Goal: Find specific page/section: Find specific page/section

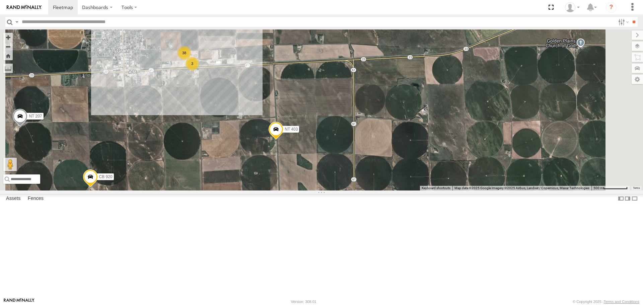
drag, startPoint x: 394, startPoint y: 165, endPoint x: 376, endPoint y: 190, distance: 31.2
click at [376, 190] on div "NT 403 CB1841 CB 920 NT E9 BRSME21213419025721 NT 1819 NT 207 CB G1 0519 38 3" at bounding box center [321, 109] width 643 height 161
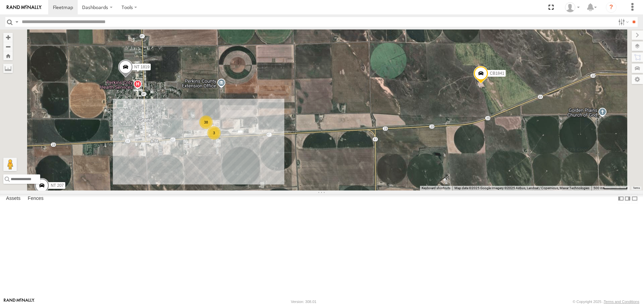
drag, startPoint x: 343, startPoint y: 162, endPoint x: 365, endPoint y: 225, distance: 66.6
click at [365, 190] on div "NT 403 CB1841 CB 920 NT E9 BRSME21213419025721 NT 1819 NT 207 CB G1 0519 38 3" at bounding box center [321, 109] width 643 height 161
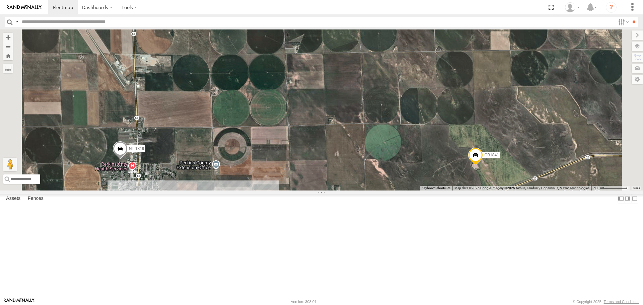
drag, startPoint x: 372, startPoint y: 187, endPoint x: 362, endPoint y: 191, distance: 11.4
click at [363, 190] on div "NT 403 CB1841 CB 920 NT E9 BRSME21213419025721 NT 1819 NT 207 CB G1 0519 38 3" at bounding box center [321, 109] width 643 height 161
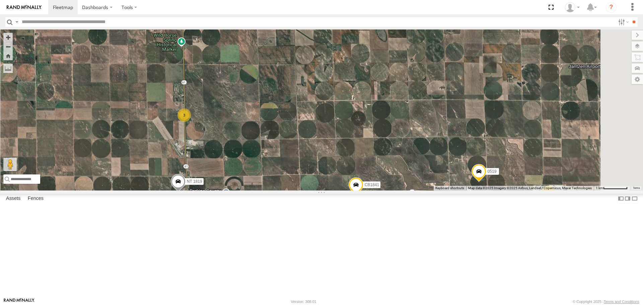
drag, startPoint x: 350, startPoint y: 195, endPoint x: 280, endPoint y: 254, distance: 91.7
click at [282, 190] on div "NT 403 CB1841 CB 920 NT E9 BRSME21213419025721 NT 1819 NT 207 CB G1 0519 41 2 3" at bounding box center [321, 109] width 643 height 161
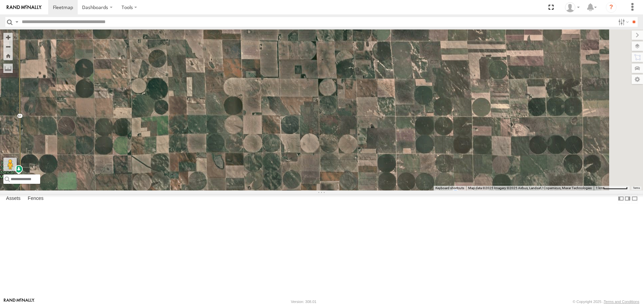
drag, startPoint x: 373, startPoint y: 148, endPoint x: 328, endPoint y: 259, distance: 119.5
click at [328, 190] on div "NT 403 CB1841 CB 920 NT E9 BRSME21213419025721 NT 1819 NT 207 CB G1 0519 41 2 3" at bounding box center [321, 109] width 643 height 161
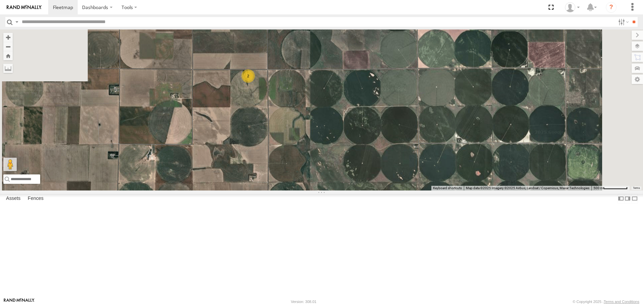
drag, startPoint x: 316, startPoint y: 166, endPoint x: 340, endPoint y: 201, distance: 42.1
click at [339, 190] on div "NT 403 CB1841 CB 920 NT E9 BRSME21213419025721 NT 1819 NT 207 CB G1 0519 BRSME2…" at bounding box center [321, 109] width 643 height 161
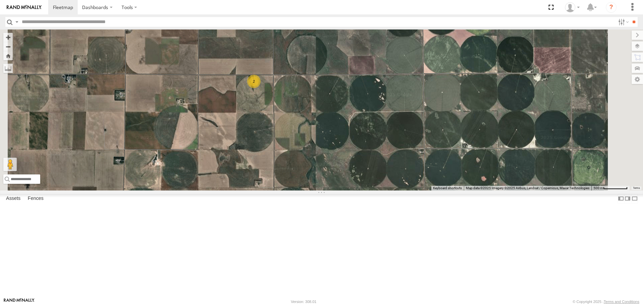
click at [260, 88] on div "2" at bounding box center [253, 81] width 13 height 13
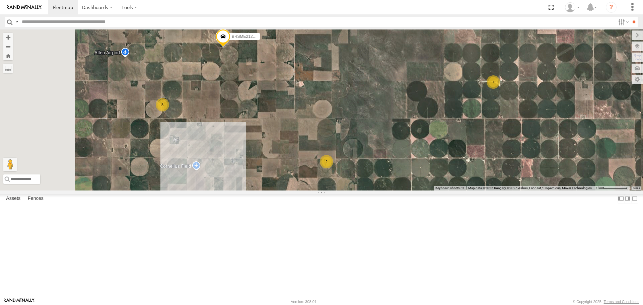
drag, startPoint x: 272, startPoint y: 198, endPoint x: 331, endPoint y: 220, distance: 62.9
click at [337, 190] on div "NT 403 CB1841 CB 920 NT E9 BRSME21213419025721 NT 1819 NT 207 CB G1 0519 BRSME2…" at bounding box center [321, 109] width 643 height 161
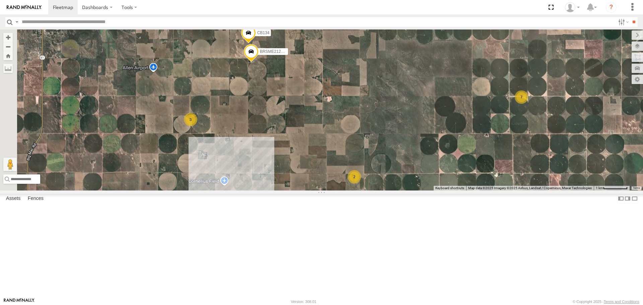
click at [181, 216] on div "2" at bounding box center [174, 208] width 13 height 13
click at [182, 216] on div "2" at bounding box center [174, 208] width 13 height 13
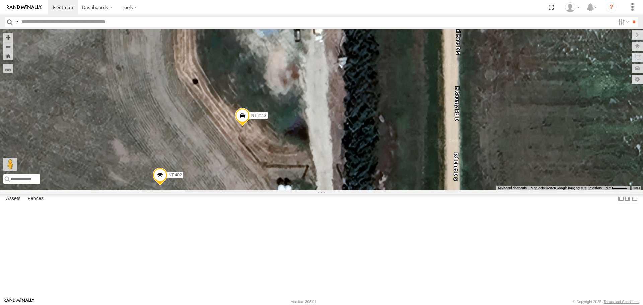
drag, startPoint x: 429, startPoint y: 208, endPoint x: 310, endPoint y: 246, distance: 125.5
click at [309, 190] on div "NT 403 CB1841 CB 920 NT E9 BRSME21213419025721 NT 1819 NT 207 CB G1 0519 BRSME2…" at bounding box center [321, 109] width 643 height 161
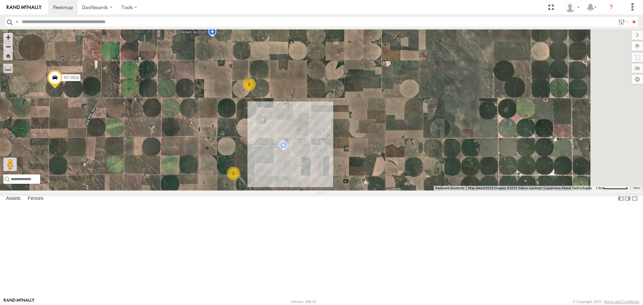
drag, startPoint x: 523, startPoint y: 225, endPoint x: 358, endPoint y: 218, distance: 165.8
click at [358, 190] on div "NT 403 CB1841 CB 920 NT E9 BRSME21213419025721 NT 1819 NT 207 CB G1 0519 BRSME2…" at bounding box center [321, 109] width 643 height 161
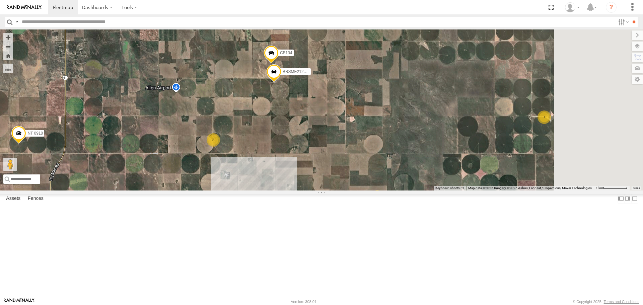
drag, startPoint x: 428, startPoint y: 174, endPoint x: 365, endPoint y: 134, distance: 74.6
click at [365, 134] on div "NT 403 CB1841 CB 920 NT E9 BRSME21213419025721 NT 1819 NT 207 CB G1 0519 BRSME2…" at bounding box center [321, 109] width 643 height 161
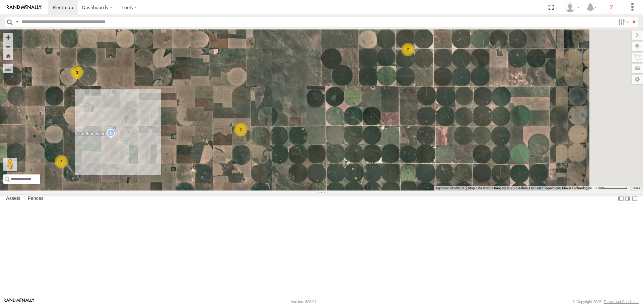
drag, startPoint x: 525, startPoint y: 188, endPoint x: 430, endPoint y: 245, distance: 111.1
click at [430, 190] on div "NT 403 CB1841 CB 920 NT E9 BRSME21213419025721 NT 1819 NT 207 CB G1 0519 BRSME2…" at bounding box center [321, 109] width 643 height 161
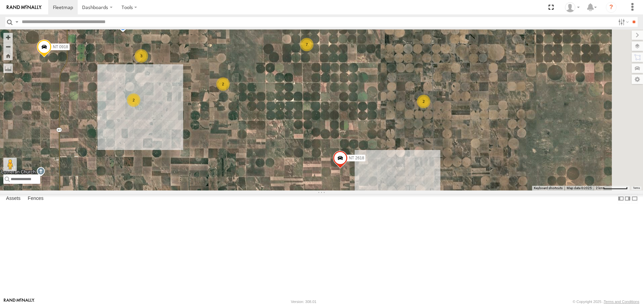
drag, startPoint x: 473, startPoint y: 201, endPoint x: 388, endPoint y: 161, distance: 93.9
click at [388, 161] on div "NT 403 CB1841 CB 920 NT E9 BRSME21213419025721 NT 1819 NT 207 CB G1 0519 NT 091…" at bounding box center [321, 109] width 643 height 161
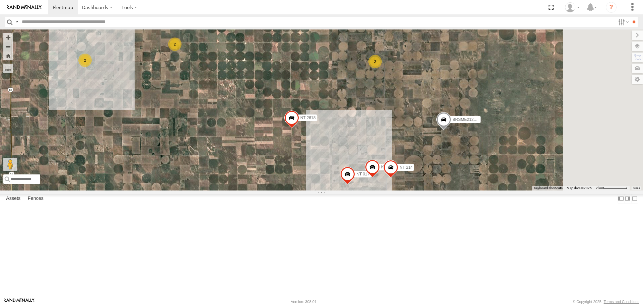
drag, startPoint x: 462, startPoint y: 221, endPoint x: 414, endPoint y: 181, distance: 62.0
click at [414, 181] on div "NT 403 CB1841 CB 920 NT E9 BRSME21213419025721 NT 1819 NT 207 CB G1 0519 NT 091…" at bounding box center [321, 109] width 643 height 161
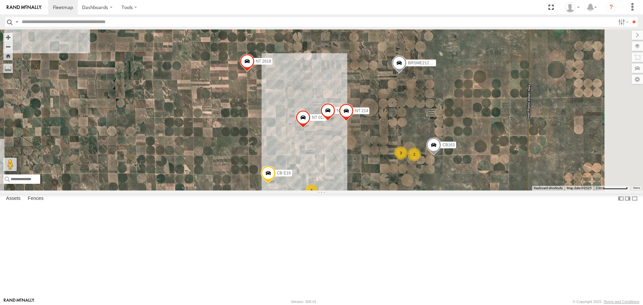
drag, startPoint x: 448, startPoint y: 227, endPoint x: 405, endPoint y: 166, distance: 74.4
click at [335, 121] on span at bounding box center [327, 112] width 15 height 18
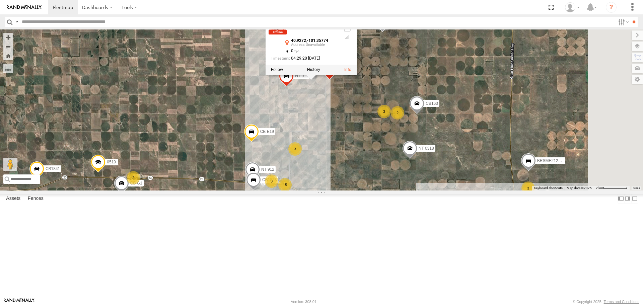
drag, startPoint x: 379, startPoint y: 240, endPoint x: 361, endPoint y: 193, distance: 49.7
click at [361, 190] on div "NT 403 CB1841 CB 920 NT E9 BRSME21213419025721 NT 1819 NT 207 CB G1 0519 NT 091…" at bounding box center [321, 109] width 643 height 161
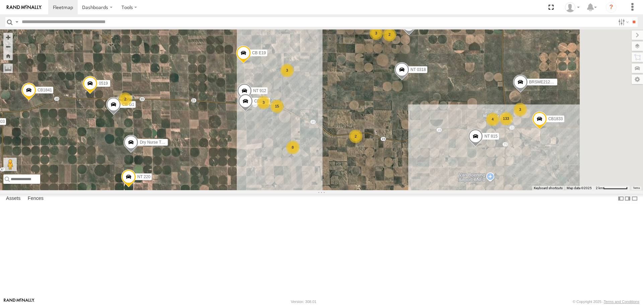
drag, startPoint x: 379, startPoint y: 246, endPoint x: 398, endPoint y: 159, distance: 89.2
click at [398, 159] on div "NT 403 CB1841 CB 920 NT E9 BRSME21213419025721 NT 1819 NT 207 CB G1 0519 NT 091…" at bounding box center [321, 109] width 643 height 161
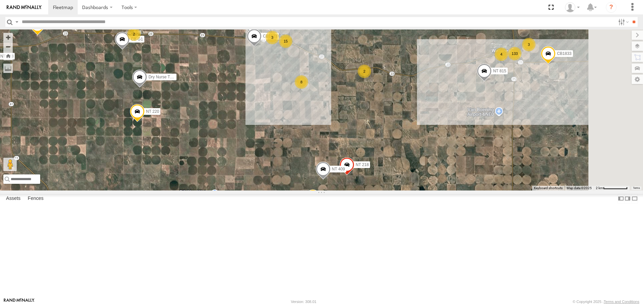
drag, startPoint x: 342, startPoint y: 175, endPoint x: 332, endPoint y: 167, distance: 12.6
click at [334, 156] on div "NT 403 CB1841 CB 920 NT E9 BRSME21213419025721 NT 1819 NT 207 CB G1 0519 NT 091…" at bounding box center [321, 109] width 643 height 161
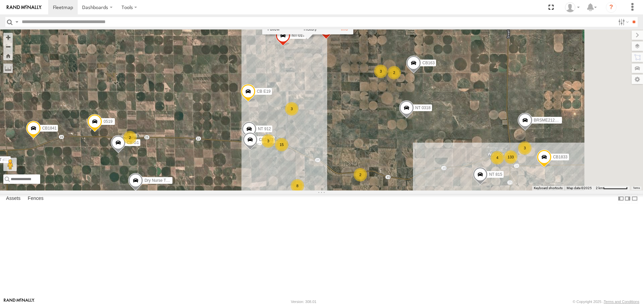
drag, startPoint x: 365, startPoint y: 218, endPoint x: 353, endPoint y: 321, distance: 103.1
click at [353, 305] on html "Dashboards" at bounding box center [321, 152] width 643 height 305
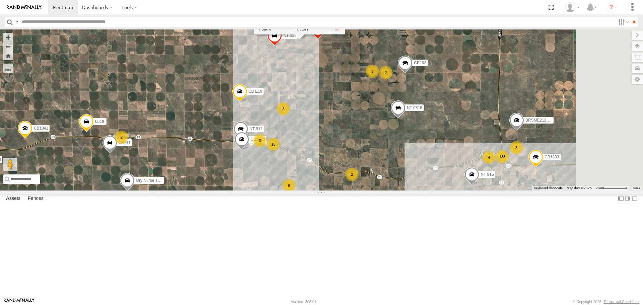
click at [393, 143] on div "NT 403 CB1841 CB 920 NT E9 BRSME21213419025721 NT 1819 NT 207 CB G1 0519 NT 091…" at bounding box center [321, 109] width 643 height 161
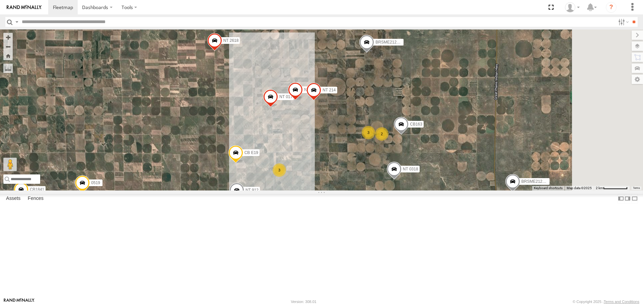
drag, startPoint x: 416, startPoint y: 119, endPoint x: 411, endPoint y: 183, distance: 63.7
click at [411, 183] on div "NT 403 CB1841 CB 920 NT E9 BRSME21213419025721 NT 1819 NT 207 CB G1 0519 NT 091…" at bounding box center [321, 109] width 643 height 161
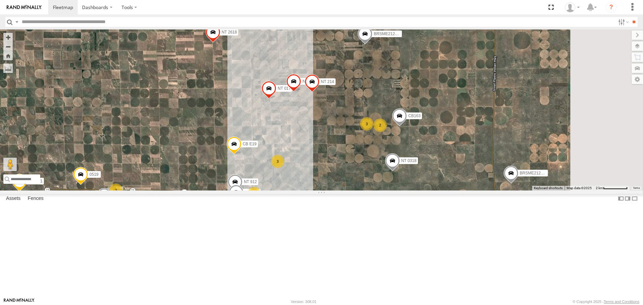
drag, startPoint x: 353, startPoint y: 235, endPoint x: 350, endPoint y: 221, distance: 14.0
click at [350, 190] on div "NT 403 CB1841 CB 920 NT E9 BRSME21213419025721 NT 1819 NT 207 CB G1 0519 NT 091…" at bounding box center [321, 109] width 643 height 161
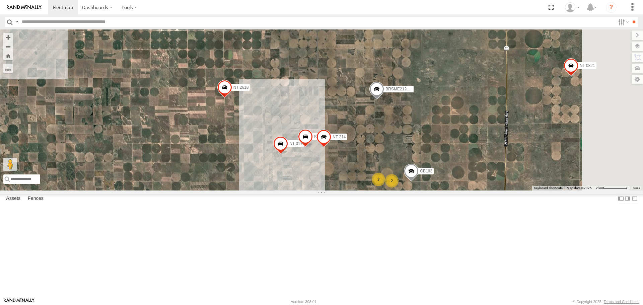
drag, startPoint x: 408, startPoint y: 144, endPoint x: 396, endPoint y: 226, distance: 83.6
click at [396, 190] on div "NT 403 CB1841 CB 920 NT E9 BRSME21213419025721 NT 1819 NT 207 CB G1 0519 NT 091…" at bounding box center [321, 109] width 643 height 161
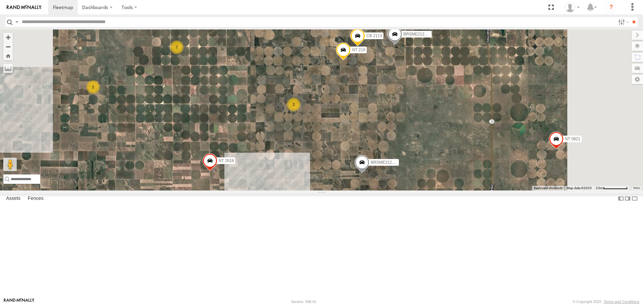
drag, startPoint x: 321, startPoint y: 175, endPoint x: 306, endPoint y: 245, distance: 71.6
click at [306, 190] on div "NT 403 CB1841 CB 920 NT E9 BRSME21213419025721 NT 1819 NT 207 CB G1 0519 NT 091…" at bounding box center [321, 109] width 643 height 161
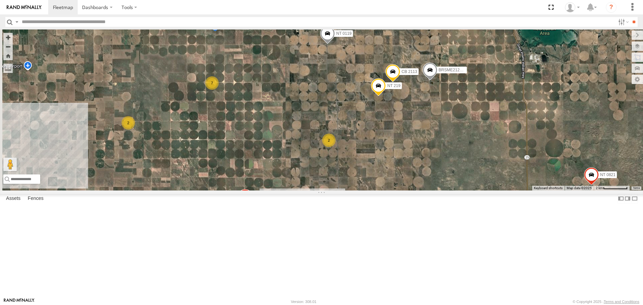
drag, startPoint x: 496, startPoint y: 148, endPoint x: 462, endPoint y: 161, distance: 36.4
click at [530, 184] on div "NT 403 CB1841 CB 920 NT E9 BRSME21213419025721 NT 1819 NT 207 CB G1 0519 NT 091…" at bounding box center [321, 109] width 643 height 161
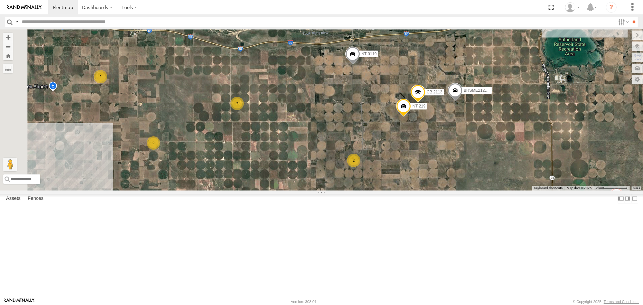
drag, startPoint x: 400, startPoint y: 171, endPoint x: 428, endPoint y: 190, distance: 33.8
click at [428, 190] on div "NT 403 CB1841 CB 920 NT E9 BRSME21213419025721 NT 1819 NT 207 CB G1 0519 NT 091…" at bounding box center [321, 109] width 643 height 161
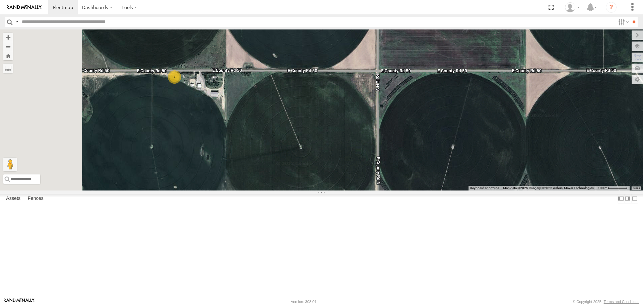
drag, startPoint x: 216, startPoint y: 128, endPoint x: 270, endPoint y: 147, distance: 57.3
click at [272, 149] on div "NT 403 CB1841 CB 920 NT E9 BRSME21213419025721 NT 1819 NT 207 CB G1 0519 NT 091…" at bounding box center [321, 109] width 643 height 161
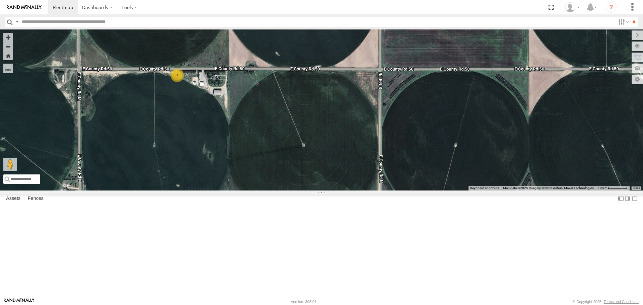
click at [184, 82] on div "7" at bounding box center [176, 75] width 13 height 13
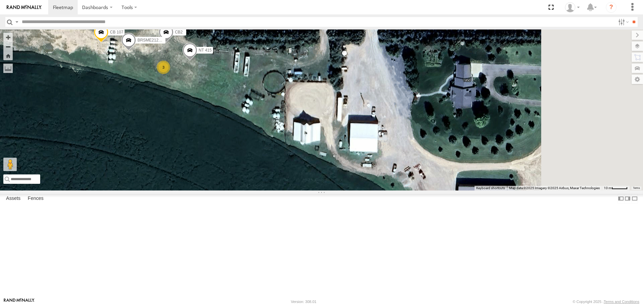
drag, startPoint x: 496, startPoint y: 193, endPoint x: 319, endPoint y: 130, distance: 187.9
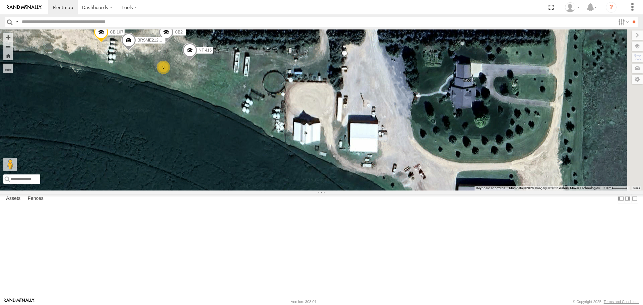
click at [319, 130] on div "CB 107 CB2 NT 415 BRSME21213419025850 3" at bounding box center [321, 109] width 643 height 161
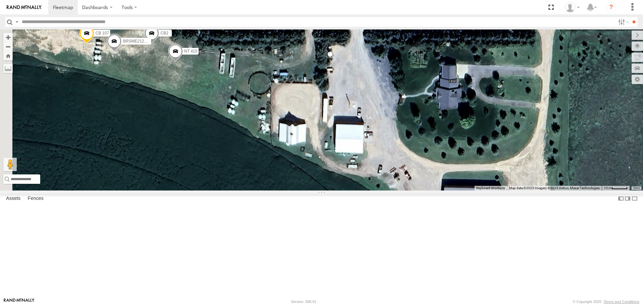
drag, startPoint x: 477, startPoint y: 166, endPoint x: 619, endPoint y: 234, distance: 157.8
click at [619, 190] on div "CB 107 CB2 NT 415 BRSME21213419025850" at bounding box center [321, 109] width 643 height 161
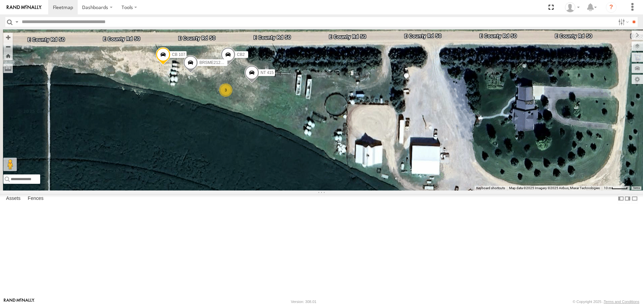
drag, startPoint x: 372, startPoint y: 111, endPoint x: 448, endPoint y: 133, distance: 79.3
click at [448, 133] on div "CB 107 CB2 NT 415 BRSME21213419025850 3" at bounding box center [321, 109] width 643 height 161
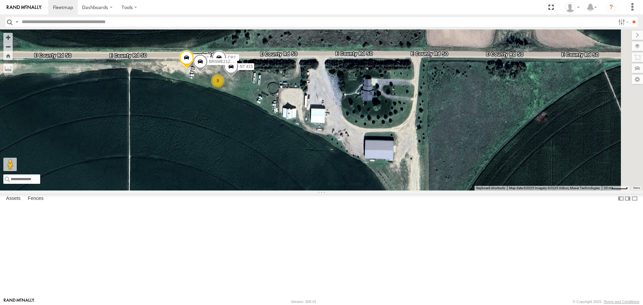
drag, startPoint x: 567, startPoint y: 201, endPoint x: 460, endPoint y: 171, distance: 111.6
click at [454, 172] on div "CB 107 CB2 NT 415 BRSME21213419025850 3" at bounding box center [321, 109] width 643 height 161
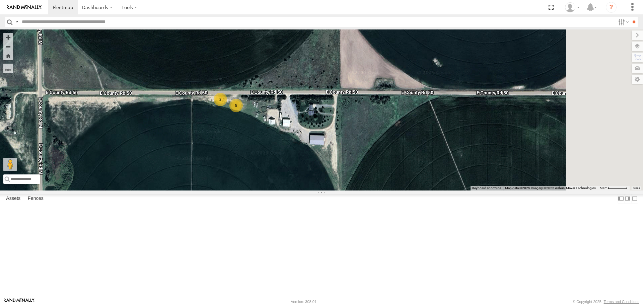
drag, startPoint x: 542, startPoint y: 193, endPoint x: 451, endPoint y: 179, distance: 92.0
click at [452, 180] on div "5 2" at bounding box center [321, 109] width 643 height 161
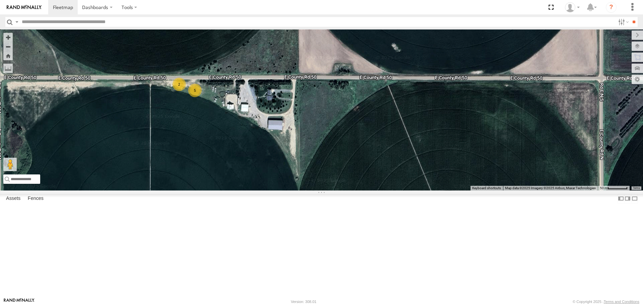
drag, startPoint x: 536, startPoint y: 177, endPoint x: 526, endPoint y: 177, distance: 10.0
click at [526, 177] on div "5 2" at bounding box center [321, 109] width 643 height 161
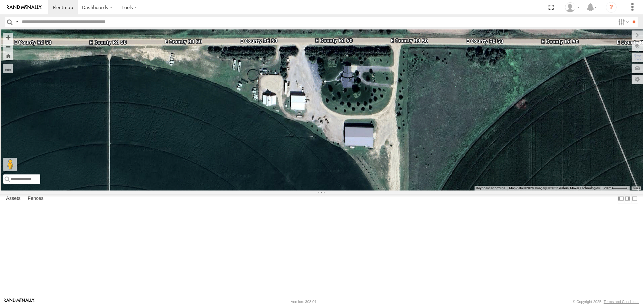
drag, startPoint x: 408, startPoint y: 170, endPoint x: 529, endPoint y: 178, distance: 121.8
click at [529, 178] on div at bounding box center [321, 109] width 643 height 161
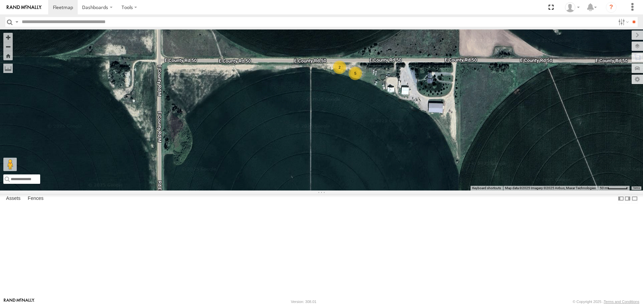
drag, startPoint x: 487, startPoint y: 133, endPoint x: 592, endPoint y: 128, distance: 105.5
click at [592, 128] on div "5 2" at bounding box center [321, 109] width 643 height 161
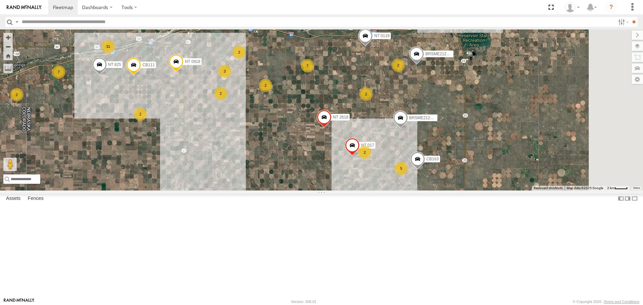
drag, startPoint x: 509, startPoint y: 226, endPoint x: 382, endPoint y: 154, distance: 146.1
click at [382, 154] on div "31 NT 0119 2 CB111 NT 7 2 5 7 2 NT 017 3 2 Malmkar 3 2 3 NT 0918 2 CB406 7 BRSM…" at bounding box center [321, 109] width 643 height 161
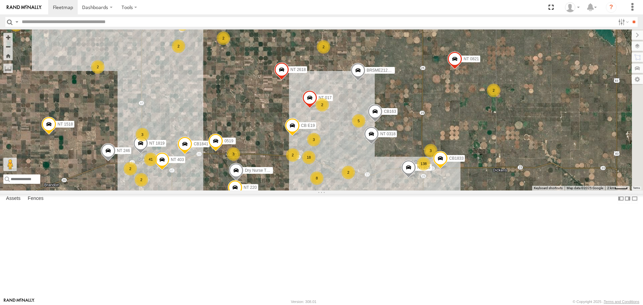
drag, startPoint x: 391, startPoint y: 226, endPoint x: 348, endPoint y: 179, distance: 63.8
click at [348, 179] on div "31 NT 0119 2 CB111 NT 7 2 5 7 2 NT 017 3 2 Malmkar 3 2 3 NT 0918 2 CB406 7 BRSM…" at bounding box center [321, 109] width 643 height 161
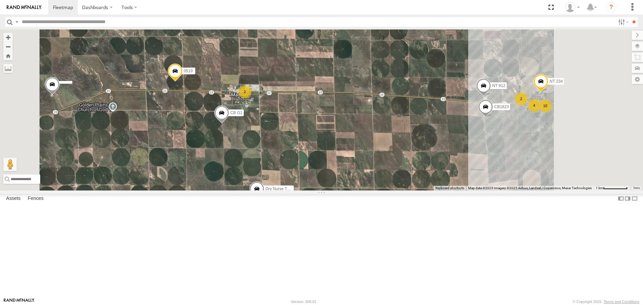
drag, startPoint x: 390, startPoint y: 261, endPoint x: 346, endPoint y: 202, distance: 73.4
click at [346, 190] on div "CB G1 0519 NT 912 10 2 CB1823 CB E19 4 NT 234 Dry Nurse Trailer 2" at bounding box center [321, 109] width 643 height 161
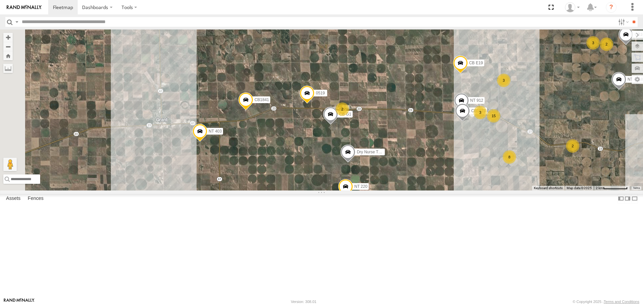
drag, startPoint x: 321, startPoint y: 220, endPoint x: 363, endPoint y: 211, distance: 43.5
click at [363, 190] on div "CB G1 0519 CB1841 NT 912 CB1823 CB E19 Dry Nurse Trailer NT 220 15 3 2 3 8 NT 0…" at bounding box center [321, 109] width 643 height 161
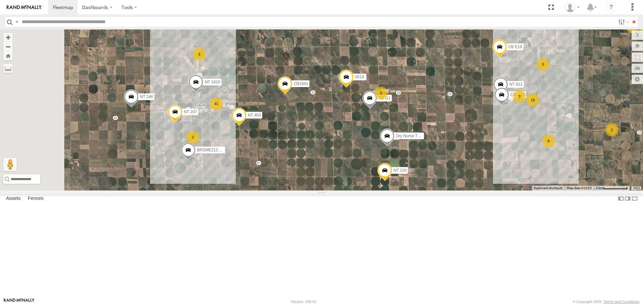
drag, startPoint x: 321, startPoint y: 215, endPoint x: 359, endPoint y: 195, distance: 43.6
click at [360, 190] on div "CB G1 0519 CB1841 NT 912 CB1823 CB E19 Dry Nurse Trailer NT 220 15 3 2 3 8 NT 0…" at bounding box center [321, 109] width 643 height 161
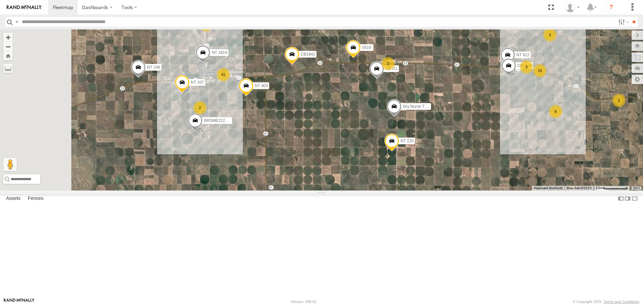
drag, startPoint x: 318, startPoint y: 222, endPoint x: 326, endPoint y: 196, distance: 27.0
click at [326, 190] on div "CB G1 0519 CB1841 NT 912 CB1823 CB E19 Dry Nurse Trailer NT 220 15 3 2 3 8 NT 0…" at bounding box center [321, 109] width 643 height 161
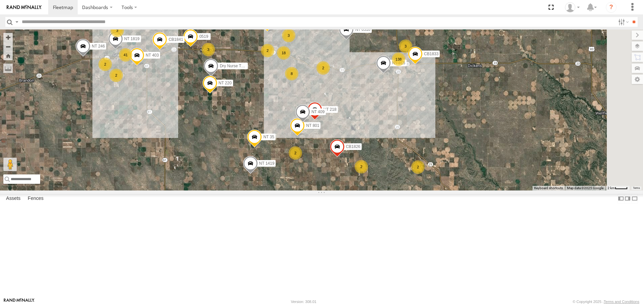
drag, startPoint x: 413, startPoint y: 255, endPoint x: 301, endPoint y: 177, distance: 136.5
click at [301, 177] on div "0519 CB1841 CB E19 Dry Nurse Trailer NT 220 NT 017 BRSME21213419025970 CB163 NT…" at bounding box center [321, 109] width 643 height 161
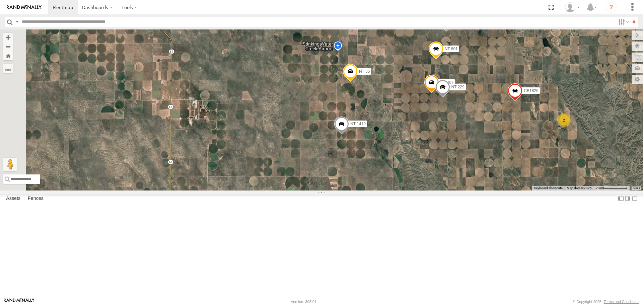
drag, startPoint x: 276, startPoint y: 222, endPoint x: 351, endPoint y: 188, distance: 82.8
click at [351, 188] on div "0519 CB1841 CB E19 Dry Nurse Trailer NT 220 NT 017 BRSME21213419025970 CB163 NT…" at bounding box center [321, 109] width 643 height 161
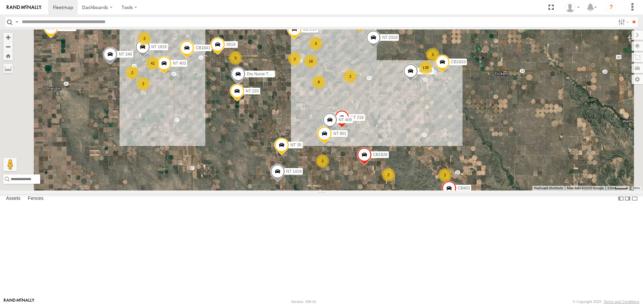
drag, startPoint x: 407, startPoint y: 206, endPoint x: 360, endPoint y: 251, distance: 64.9
click at [360, 190] on div "NT 801 NT 218 NT 121 NT 409 NT 35 NT 1419 CB1826 NT 220 CB1841 18 138 41 2 2 5 …" at bounding box center [321, 109] width 643 height 161
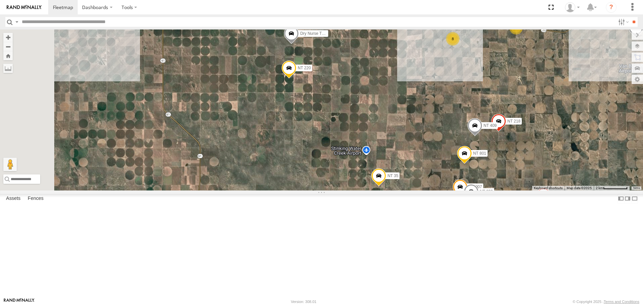
drag, startPoint x: 297, startPoint y: 243, endPoint x: 334, endPoint y: 267, distance: 43.8
click at [334, 190] on div "NT 801 NT 218 NT 121 NT 409 NT 35 NT 1419 CB1826 NT 220 CB1841 NT 017 NT 1518 N…" at bounding box center [321, 109] width 643 height 161
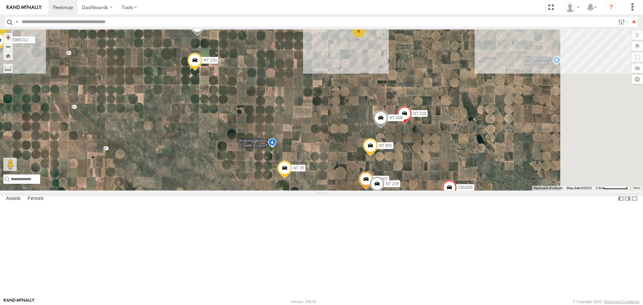
drag, startPoint x: 368, startPoint y: 237, endPoint x: 285, endPoint y: 227, distance: 83.6
click at [285, 190] on div "NT 801 NT 218 NT 121 NT 409 NT 35 NT 1419 CB1826 NT 220 CB1841 NT 017 NT 1518 N…" at bounding box center [321, 109] width 643 height 161
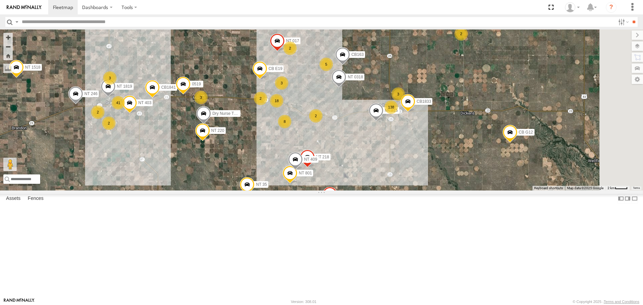
drag, startPoint x: 332, startPoint y: 160, endPoint x: 309, endPoint y: 206, distance: 51.0
click at [309, 190] on div "NT 801 NT 218 NT 121 NT 409 NT 35 NT 1419 CB1826 NT 220 CB1841 NT 017 NT 1518 N…" at bounding box center [321, 109] width 643 height 161
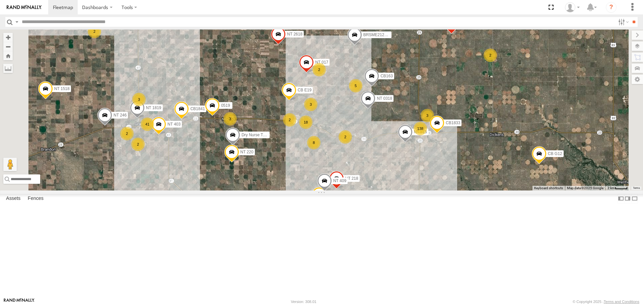
drag, startPoint x: 289, startPoint y: 214, endPoint x: 320, endPoint y: 233, distance: 36.8
click at [320, 190] on div "NT 801 NT 218 NT 121 NT 409 NT 35 NT 1419 CB1826 NT 220 CB1841 NT 017 NT 1518 N…" at bounding box center [321, 109] width 643 height 161
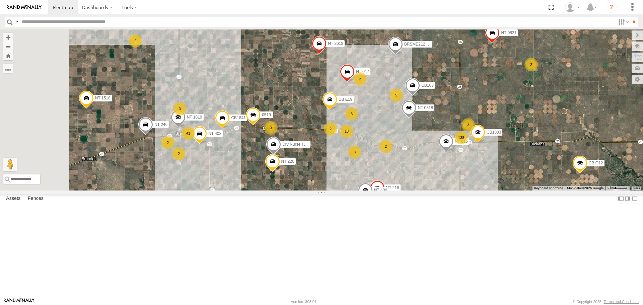
drag, startPoint x: 265, startPoint y: 221, endPoint x: 306, endPoint y: 231, distance: 42.1
click at [306, 190] on div "NT 801 NT 218 NT 121 NT 409 NT 35 NT 1419 CB1826 NT 220 CB1841 NT 017 NT 1518 N…" at bounding box center [321, 109] width 643 height 161
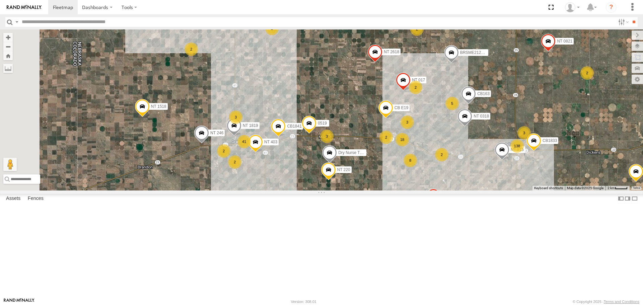
drag, startPoint x: 265, startPoint y: 238, endPoint x: 306, endPoint y: 243, distance: 41.4
click at [306, 190] on div "NT 801 NT 218 NT 121 NT 409 NT 35 NT 1419 CB1826 NT 220 CB1841 NT 017 NT 1518 N…" at bounding box center [321, 109] width 643 height 161
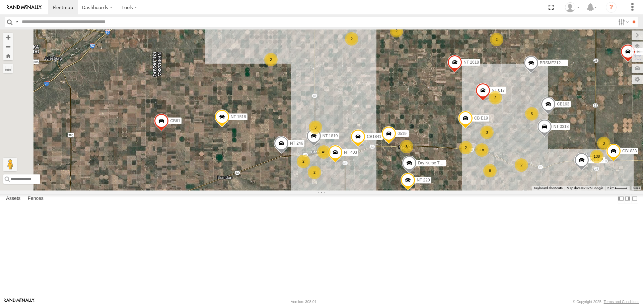
drag, startPoint x: 253, startPoint y: 197, endPoint x: 333, endPoint y: 207, distance: 80.3
click at [333, 190] on div "NT 801 NT 218 NT 121 NT 409 NT 35 NT 1419 CB1826 NT 220 CB1841 NT 017 NT 1518 N…" at bounding box center [321, 109] width 643 height 161
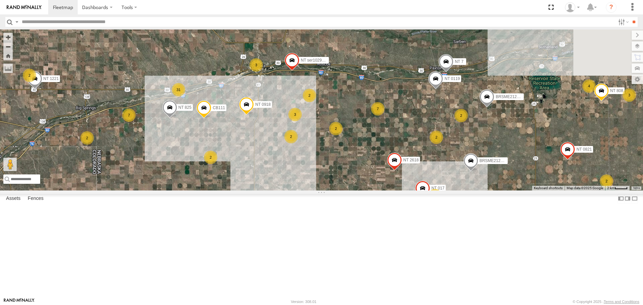
drag, startPoint x: 267, startPoint y: 143, endPoint x: 186, endPoint y: 237, distance: 124.2
click at [186, 190] on div "NT 801 NT 218 NT 121 NT 409 NT 35 NT 1419 CB1826 NT 220 CB1841 NT 017 NT 1518 N…" at bounding box center [321, 109] width 643 height 161
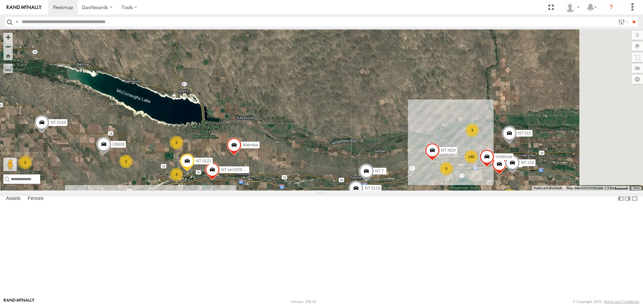
drag, startPoint x: 423, startPoint y: 194, endPoint x: 374, endPoint y: 302, distance: 118.7
click at [374, 302] on body "Dashboards ?" at bounding box center [321, 152] width 643 height 305
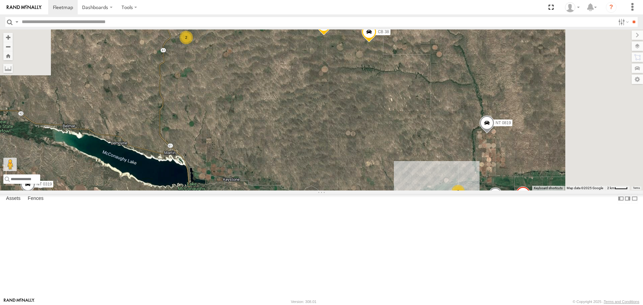
drag, startPoint x: 413, startPoint y: 165, endPoint x: 400, endPoint y: 225, distance: 62.0
click at [399, 190] on div "NT 801 NT 218 NT 121 NT 409 NT 35 NT 1419 CB1826 NT 220 CB1841 NT 017 NT 1518 N…" at bounding box center [321, 109] width 643 height 161
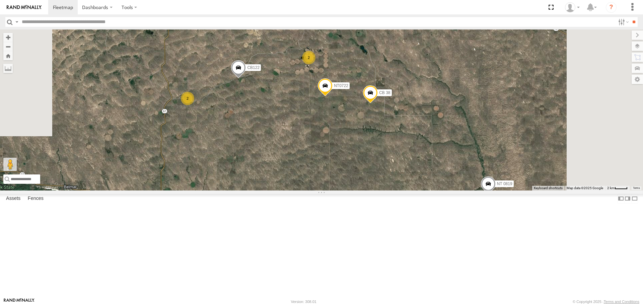
drag, startPoint x: 393, startPoint y: 190, endPoint x: 397, endPoint y: 242, distance: 51.3
click at [397, 190] on div "NT 801 NT 218 NT 121 NT 409 NT 35 NT 1419 CB1826 NT 220 CB1841 NT 017 NT 1518 N…" at bounding box center [321, 109] width 643 height 161
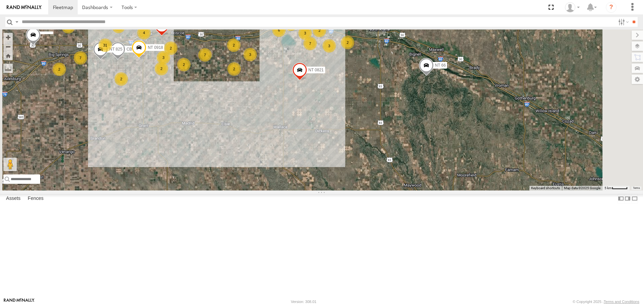
drag, startPoint x: 424, startPoint y: 248, endPoint x: 378, endPoint y: 73, distance: 181.0
click at [381, 73] on div "7 2 140 31 2 3 2 3 3 CB111 3 6 7 2 2 2 3 2 Malmkar 2 NT 789 4 NT 015 3 2 2 3 NT…" at bounding box center [321, 109] width 643 height 161
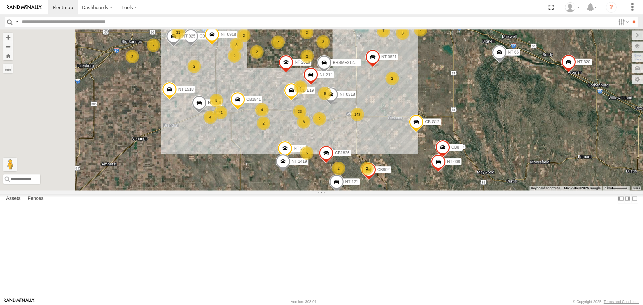
drag, startPoint x: 250, startPoint y: 204, endPoint x: 325, endPoint y: 197, distance: 75.0
click at [325, 190] on div "7 2 140 31 2 3 2 3 3 CB111 3 6 7 2 2 2 3 2 Malmkar 2 NT 789 4 NT 015 3 2 2 3 NT…" at bounding box center [321, 109] width 643 height 161
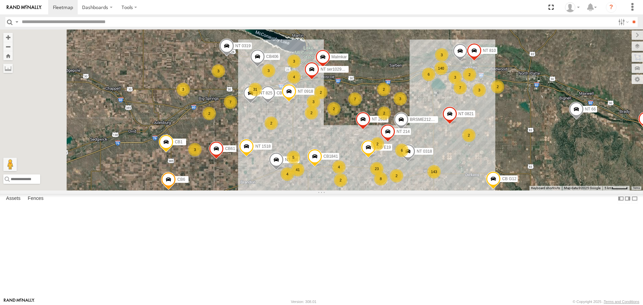
drag, startPoint x: 282, startPoint y: 235, endPoint x: 312, endPoint y: 250, distance: 33.1
click at [312, 190] on div "7 2 140 31 2 3 2 3 3 CB111 3 6 7 2 2 2 3 2 Malmkar 2 NT 789 4 NT 015 3 2 2 3 NT…" at bounding box center [321, 109] width 643 height 161
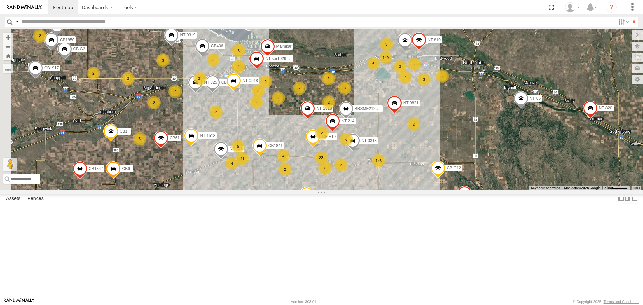
drag, startPoint x: 328, startPoint y: 255, endPoint x: 242, endPoint y: 238, distance: 87.4
click at [243, 190] on div "7 2 140 31 2 3 2 3 3 CB111 3 6 7 2 2 2 3 2 Malmkar 2 NT 789 4 NT 015 3 2 2 3 NT…" at bounding box center [321, 109] width 643 height 161
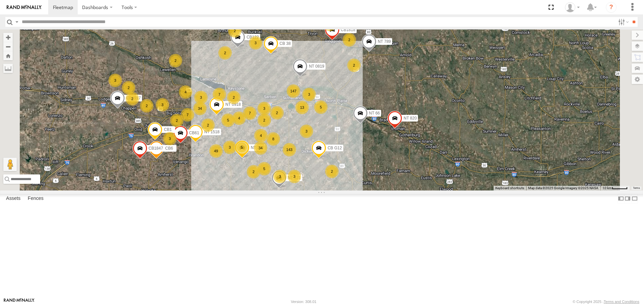
drag, startPoint x: 425, startPoint y: 275, endPoint x: 381, endPoint y: 250, distance: 50.5
click at [381, 190] on div "NT 789 NT 0918 CB1818 CB122 NT 66 NT 0819 CB 38 NT 1518 NT 121 CB G12 NT 820 CB…" at bounding box center [321, 109] width 643 height 161
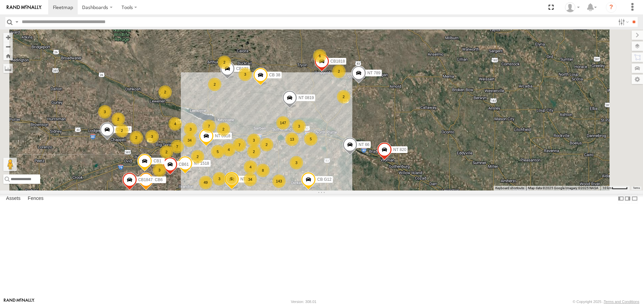
drag, startPoint x: 326, startPoint y: 258, endPoint x: 328, endPoint y: 267, distance: 9.0
click at [328, 190] on div "NT 789 NT 0918 CB1818 CB122 NT 66 NT 0819 CB 38 NT 1518 NT 121 CB G12 NT 820 CB…" at bounding box center [321, 109] width 643 height 161
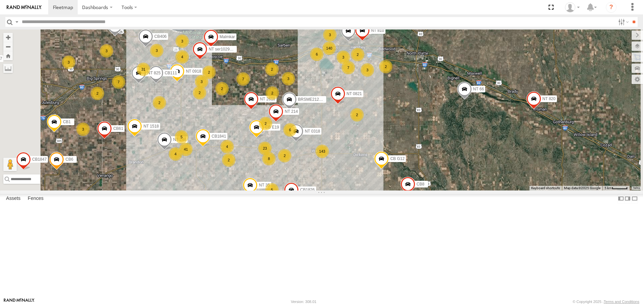
drag, startPoint x: 325, startPoint y: 261, endPoint x: 309, endPoint y: 241, distance: 25.9
click at [309, 190] on div "NT 789 NT 0918 CB1818 CB122 NT 66 NT 0819 CB 38 NT 1518 NT 121 CB G12 NT 820 CB…" at bounding box center [321, 109] width 643 height 161
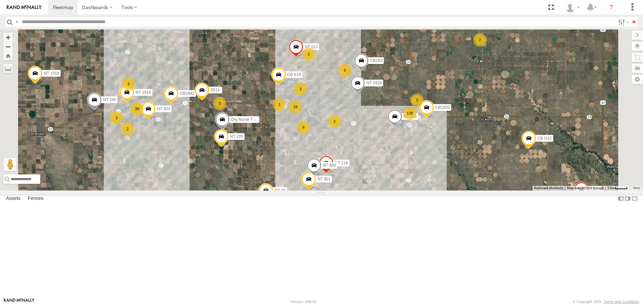
drag, startPoint x: 315, startPoint y: 209, endPoint x: 294, endPoint y: 208, distance: 20.8
click at [294, 190] on div "NT 789 NT 0918 CB1818 CB122 NT 66 NT 0819 CB 38 NT 1518 NT 121 CB G12 NT 820 CB…" at bounding box center [321, 109] width 643 height 161
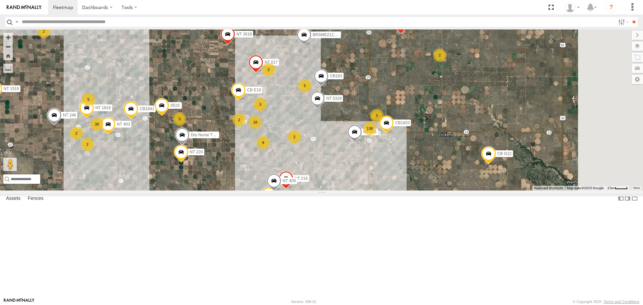
drag, startPoint x: 329, startPoint y: 248, endPoint x: 287, endPoint y: 261, distance: 43.8
click at [287, 190] on div "NT 789 NT 0918 CB1818 CB122 NT 66 NT 0819 CB 38 NT 1518 NT 121 CB G12 NT 820 CB…" at bounding box center [321, 109] width 643 height 161
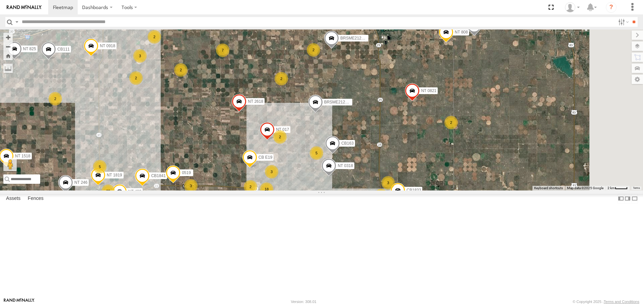
drag, startPoint x: 302, startPoint y: 148, endPoint x: 313, endPoint y: 219, distance: 71.8
click at [313, 190] on div "NT 789 NT 0918 CB1818 CB122 NT 66 NT 0819 CB 38 NT 1518 NT 121 CB G12 NT 820 CB…" at bounding box center [321, 109] width 643 height 161
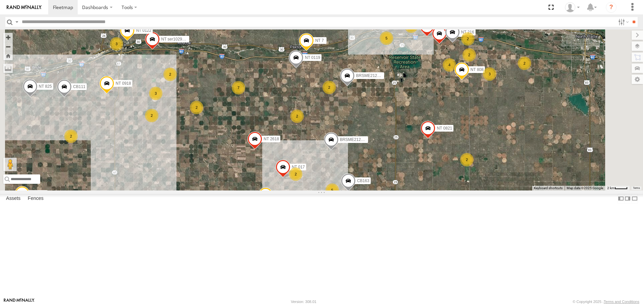
drag, startPoint x: 283, startPoint y: 177, endPoint x: 299, endPoint y: 218, distance: 43.8
click at [299, 190] on div "NT 789 NT 0918 CB1818 CB122 NT 66 NT 0819 CB 38 NT 1518 NT 121 CB G12 NT 820 CB…" at bounding box center [321, 109] width 643 height 161
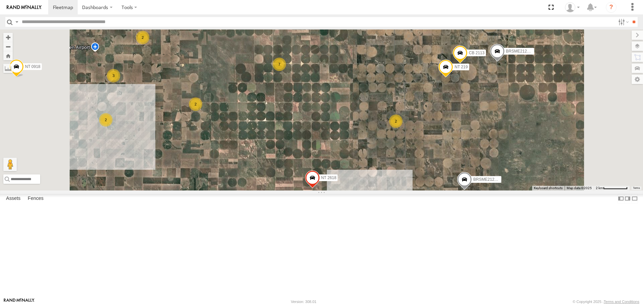
click at [202, 111] on div "2" at bounding box center [195, 103] width 13 height 13
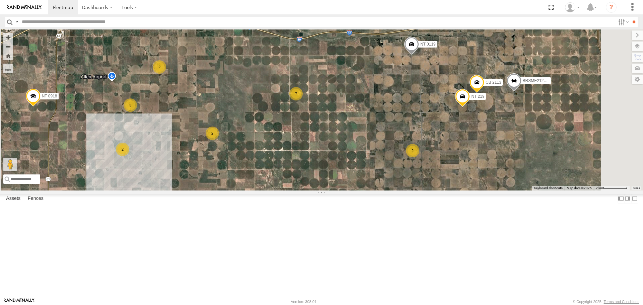
click at [129, 156] on div "2" at bounding box center [122, 149] width 13 height 13
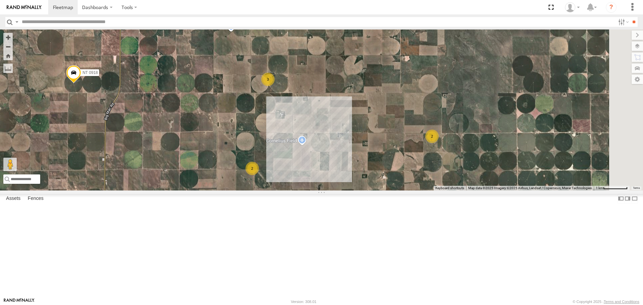
drag, startPoint x: 469, startPoint y: 197, endPoint x: 355, endPoint y: 208, distance: 114.6
click at [364, 190] on div "NT 789 NT 0918 CB1818 CB122 NT 66 NT 0819 CB 38 NT 1518 NT 121 CB G12 NT 820 CB…" at bounding box center [321, 109] width 643 height 161
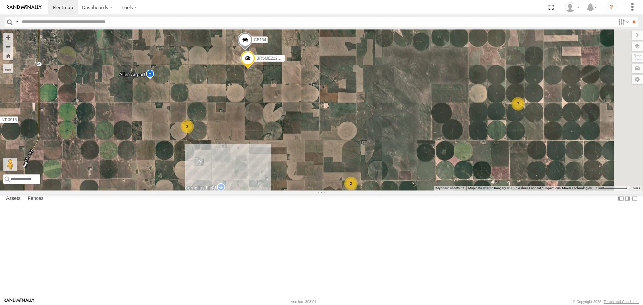
drag, startPoint x: 376, startPoint y: 179, endPoint x: 332, endPoint y: 238, distance: 73.6
click at [332, 190] on div "NT 789 NT 0918 CB1818 CB122 NT 66 NT 0819 CB 38 NT 1518 NT 121 CB G12 NT 820 CB…" at bounding box center [321, 109] width 643 height 161
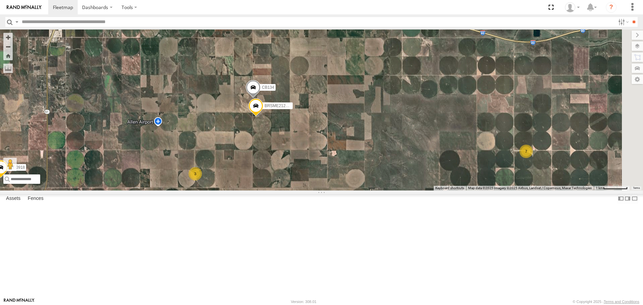
drag, startPoint x: 317, startPoint y: 148, endPoint x: 308, endPoint y: 210, distance: 62.9
click at [312, 190] on div "NT 789 NT 0918 CB1818 CB122 NT 66 NT 0819 CB 38 NT 1518 NT 121 CB G12 NT 820 CB…" at bounding box center [321, 109] width 643 height 161
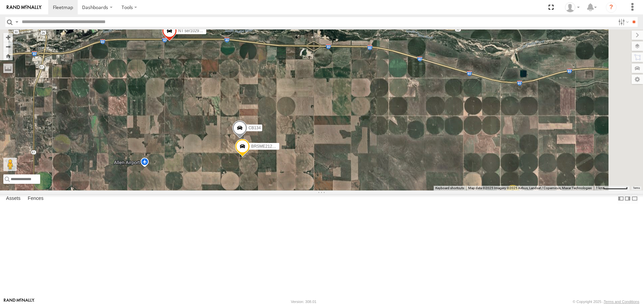
click at [250, 157] on span at bounding box center [242, 148] width 15 height 18
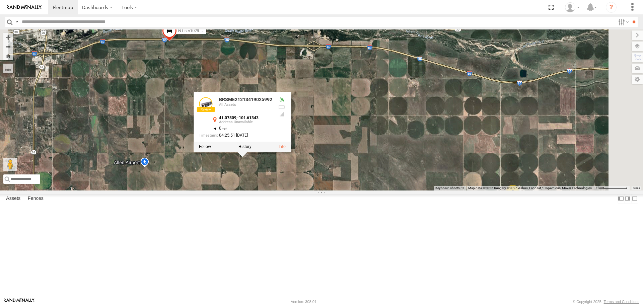
click at [306, 190] on div "NT 789 NT 0918 CB1818 CB122 NT 66 NT 0819 CB 38 NT 1518 NT 121 CB G12 NT 820 CB…" at bounding box center [321, 109] width 643 height 161
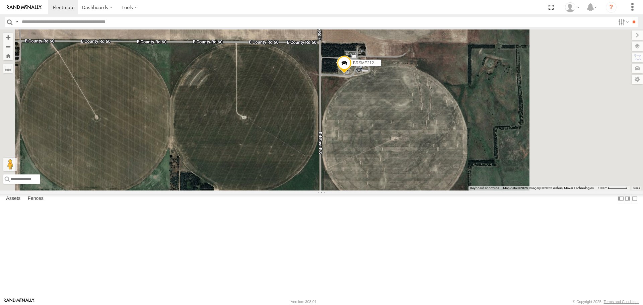
drag, startPoint x: 471, startPoint y: 198, endPoint x: 336, endPoint y: 226, distance: 137.3
click at [337, 190] on div "NT 789 NT 0918 CB1818 CB122 NT 66 NT 0819 CB 38 NT 1518 NT 121 CB G12 NT 820 CB…" at bounding box center [321, 109] width 643 height 161
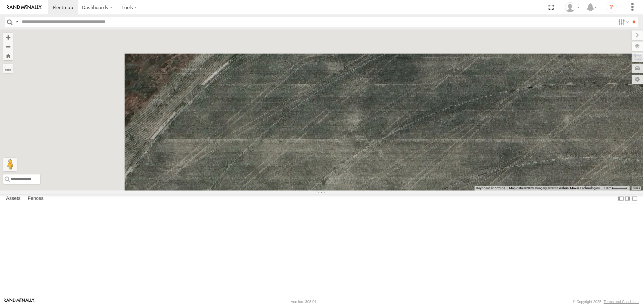
drag, startPoint x: 354, startPoint y: 227, endPoint x: 381, endPoint y: 301, distance: 79.3
click at [381, 301] on body "Dashboards ?" at bounding box center [321, 152] width 643 height 305
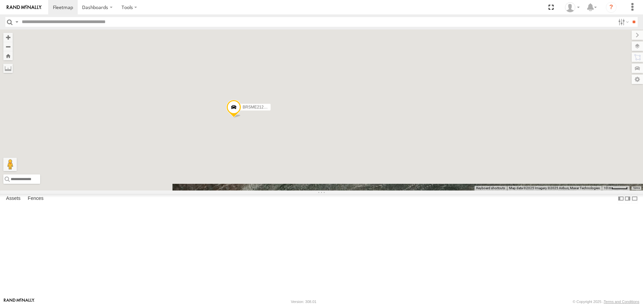
drag, startPoint x: 343, startPoint y: 173, endPoint x: 358, endPoint y: 188, distance: 21.5
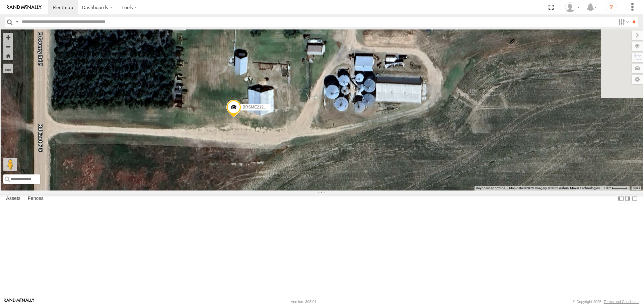
click at [358, 188] on div "NT 789 NT 0918 CB1818 CB122 NT 66 NT 0819 CB 38 NT 1518 NT 121 CB G12 NT 820 CB…" at bounding box center [321, 109] width 643 height 161
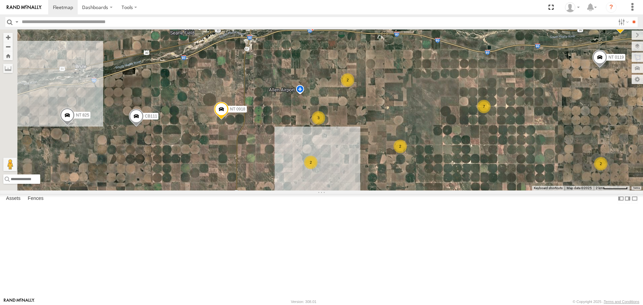
drag, startPoint x: 294, startPoint y: 198, endPoint x: 365, endPoint y: 162, distance: 79.9
click at [365, 162] on div "NT 789 NT 0918 CB1818 CB122 NT 66 NT 0819 CB 38 NT 1518 NT 121 CB G12 NT 820 CB…" at bounding box center [321, 109] width 643 height 161
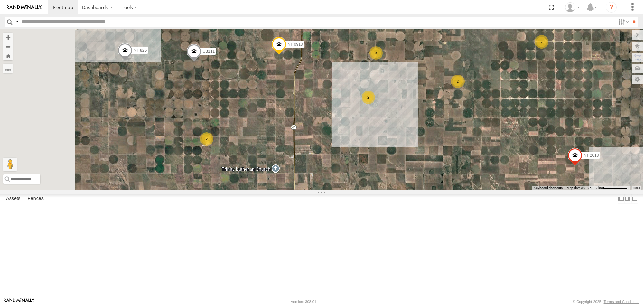
drag, startPoint x: 311, startPoint y: 204, endPoint x: 372, endPoint y: 137, distance: 90.8
click at [372, 137] on div "NT 789 NT 0918 CB1818 CB122 NT 66 NT 0819 CB 38 NT 1518 NT 121 CB G12 NT 820 CB…" at bounding box center [321, 109] width 643 height 161
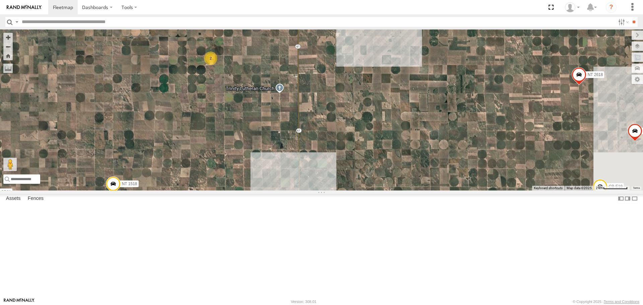
drag, startPoint x: 334, startPoint y: 189, endPoint x: 337, endPoint y: 112, distance: 76.7
click at [337, 112] on div "NT 789 NT 0918 CB1818 CB122 NT 66 NT 0819 CB 38 NT 1518 NT 121 CB G12 NT 820 CB…" at bounding box center [321, 109] width 643 height 161
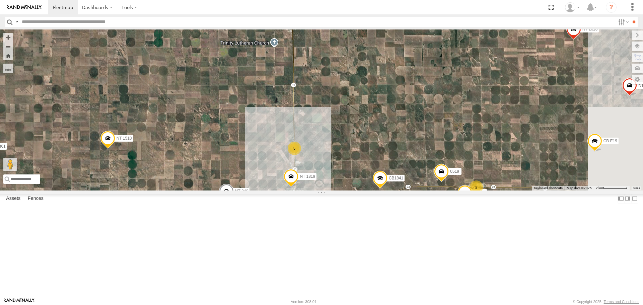
drag, startPoint x: 386, startPoint y: 223, endPoint x: 382, endPoint y: 178, distance: 45.7
click at [382, 178] on div "NT 789 NT 0918 CB1818 CB122 NT 66 NT 0819 CB 38 NT 1518 NT 121 CB G12 NT 820 CB…" at bounding box center [321, 109] width 643 height 161
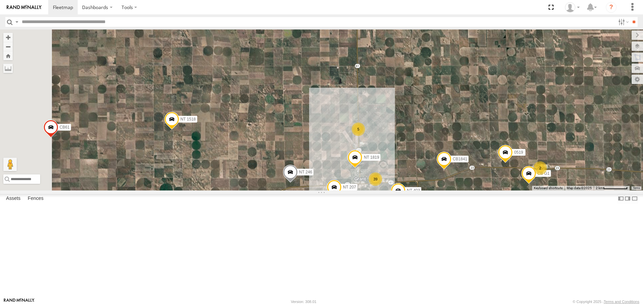
drag, startPoint x: 256, startPoint y: 198, endPoint x: 320, endPoint y: 179, distance: 67.4
click at [320, 179] on div "NT 789 NT 0918 CB1818 CB122 NT 66 NT 0819 CB 38 NT 1518 NT 121 CB G12 NT 820 CB…" at bounding box center [321, 109] width 643 height 161
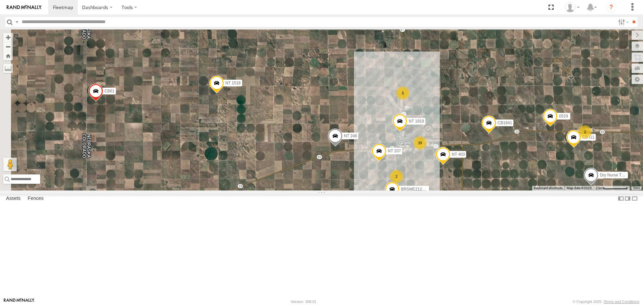
drag, startPoint x: 313, startPoint y: 218, endPoint x: 362, endPoint y: 172, distance: 67.0
click at [362, 172] on div "NT 789 NT 0918 CB1818 CB122 NT 66 NT 0819 CB 38 NT 1518 NT 121 CB G12 NT 820 CB…" at bounding box center [321, 109] width 643 height 161
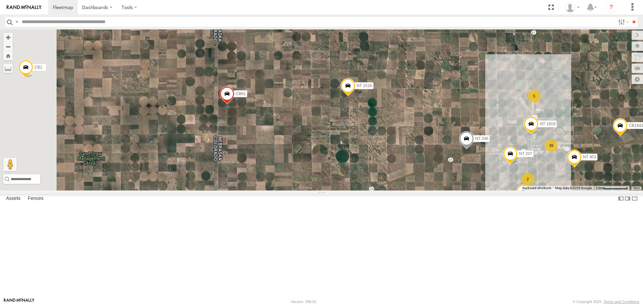
drag, startPoint x: 252, startPoint y: 195, endPoint x: 382, endPoint y: 209, distance: 130.0
click at [382, 190] on div "NT 789 NT 0918 CB1818 CB122 NT 66 NT 0819 CB 38 NT 1518 NT 121 CB G12 NT 820 CB…" at bounding box center [321, 109] width 643 height 161
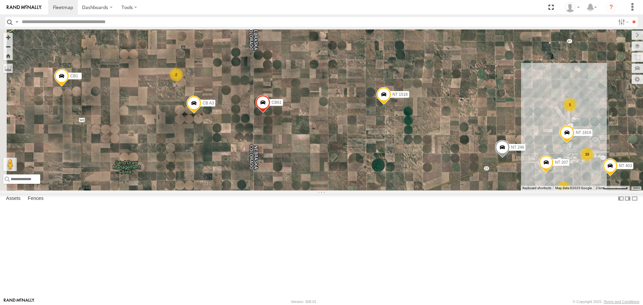
drag, startPoint x: 295, startPoint y: 202, endPoint x: 333, endPoint y: 212, distance: 39.4
click at [333, 190] on div "NT 789 NT 0918 CB1818 CB122 NT 66 NT 0819 CB 38 NT 1518 NT 121 CB G12 NT 820 CB…" at bounding box center [321, 109] width 643 height 161
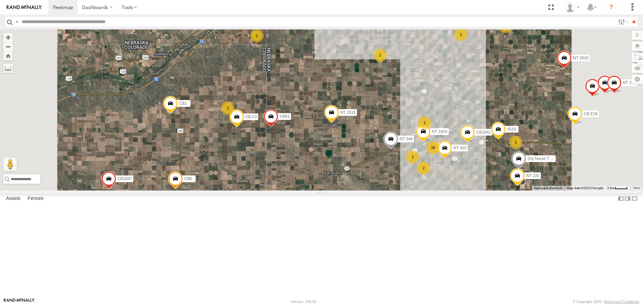
drag, startPoint x: 477, startPoint y: 221, endPoint x: 464, endPoint y: 217, distance: 14.5
click at [463, 190] on div "NT 789 NT 0918 CB1818 CB122 NT 66 NT 0819 CB 38 NT 1518 NT 121 CB G12 NT 820 CB…" at bounding box center [321, 109] width 643 height 161
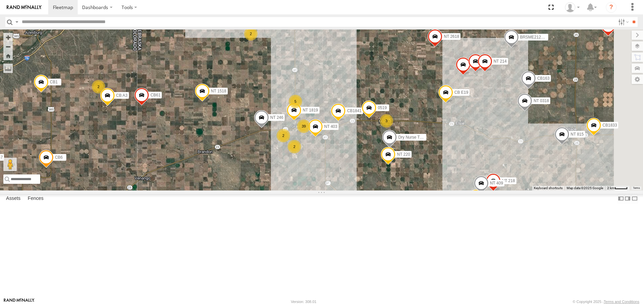
drag, startPoint x: 396, startPoint y: 201, endPoint x: 240, endPoint y: 151, distance: 163.6
click at [241, 152] on div "NT 789 NT 0918 CB1818 CB122 NT 66 NT 0819 CB 38 NT 1518 NT 121 CB G12 NT 820 CB…" at bounding box center [321, 109] width 643 height 161
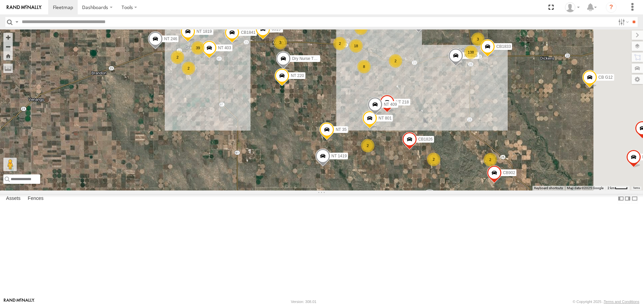
drag, startPoint x: 386, startPoint y: 204, endPoint x: 323, endPoint y: 174, distance: 69.8
click at [323, 174] on div "NT 789 NT 0918 CB1818 CB122 NT 66 NT 0819 CB 38 NT 1518 NT 121 CB G12 NT 820 CB…" at bounding box center [321, 109] width 643 height 161
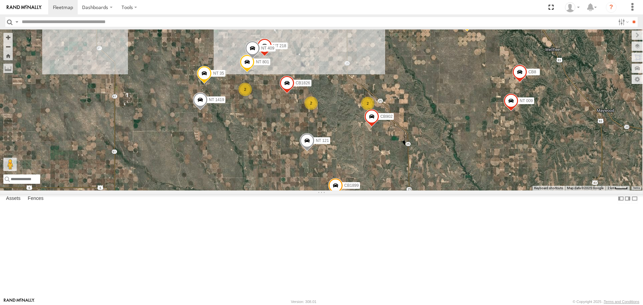
drag, startPoint x: 427, startPoint y: 230, endPoint x: 323, endPoint y: 182, distance: 114.4
click at [323, 182] on div "NT 789 NT 0918 CB1818 CB122 NT 66 NT 0819 CB 38 NT 1518 NT 121 CB G12 NT 820 CB…" at bounding box center [321, 109] width 643 height 161
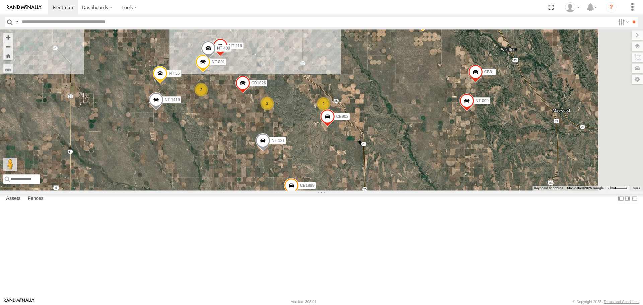
drag, startPoint x: 413, startPoint y: 221, endPoint x: 366, endPoint y: 221, distance: 46.5
click at [366, 190] on div "NT 789 NT 0918 CB1818 CB122 NT 66 NT 0819 CB 38 NT 1518 NT 121 CB G12 NT 820 CB…" at bounding box center [321, 109] width 643 height 161
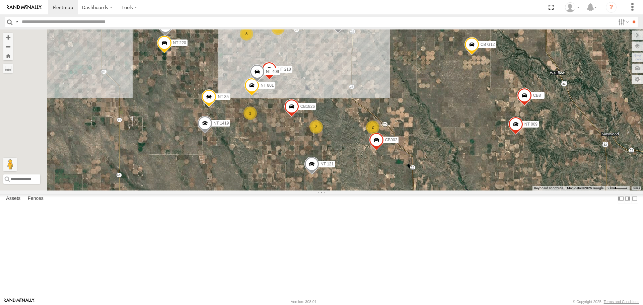
drag, startPoint x: 292, startPoint y: 180, endPoint x: 342, endPoint y: 202, distance: 54.1
click at [342, 190] on div "NT 789 NT 0918 CB1818 CB122 NT 66 NT 0819 CB 38 NT 1518 NT 121 CB G12 NT 820 CB…" at bounding box center [321, 109] width 643 height 161
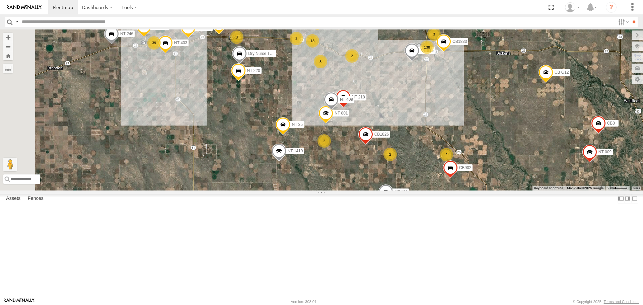
drag, startPoint x: 315, startPoint y: 199, endPoint x: 390, endPoint y: 228, distance: 80.9
click at [390, 190] on div "NT 789 NT 0918 CB1818 CB122 NT 66 NT 0819 CB 38 NT 1518 NT 121 CB G12 NT 820 CB…" at bounding box center [321, 109] width 643 height 161
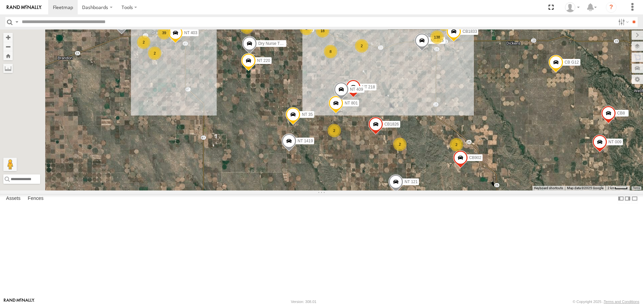
drag, startPoint x: 328, startPoint y: 203, endPoint x: 339, endPoint y: 192, distance: 15.2
click at [339, 190] on div "NT 789 NT 0918 CB1818 CB122 NT 66 NT 0819 CB 38 NT 1518 NT 121 CB G12 NT 820 CB…" at bounding box center [321, 109] width 643 height 161
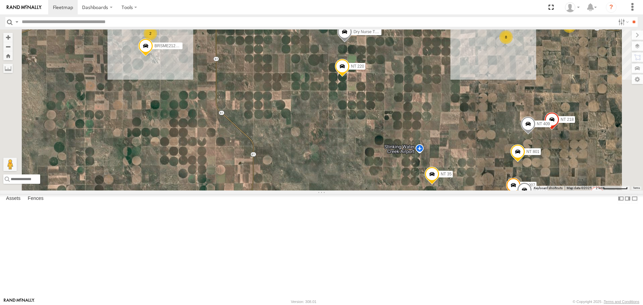
drag, startPoint x: 215, startPoint y: 119, endPoint x: 229, endPoint y: 155, distance: 38.4
click at [229, 155] on div "NT 789 NT 0918 CB1818 CB122 NT 66 NT 0819 CB 38 NT 1518 NT 121 CB G12 NT 820 CB…" at bounding box center [321, 109] width 643 height 161
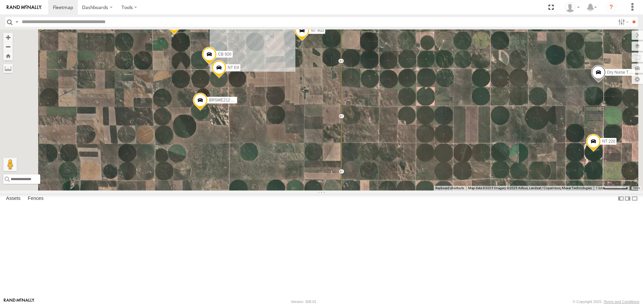
drag, startPoint x: 288, startPoint y: 168, endPoint x: 310, endPoint y: 204, distance: 41.6
click at [310, 190] on div "NT 789 NT 0918 CB1818 CB122 NT 66 NT 0819 CB 38 NT 1518 NT 121 CB G12 NT 820 CB…" at bounding box center [321, 109] width 643 height 161
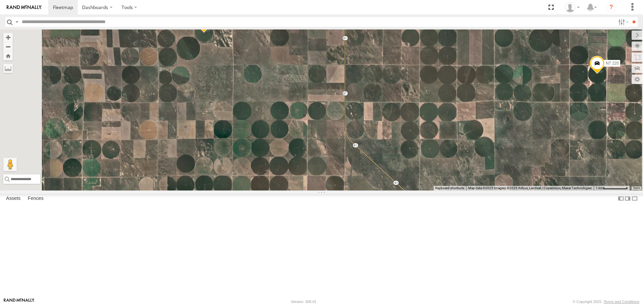
drag, startPoint x: 360, startPoint y: 179, endPoint x: 363, endPoint y: 104, distance: 74.7
click at [363, 104] on div "NT 789 NT 0918 CB1818 CB122 NT 66 NT 0819 CB 38 NT 1518 NT 121 CB G12 NT 820 CB…" at bounding box center [321, 109] width 643 height 161
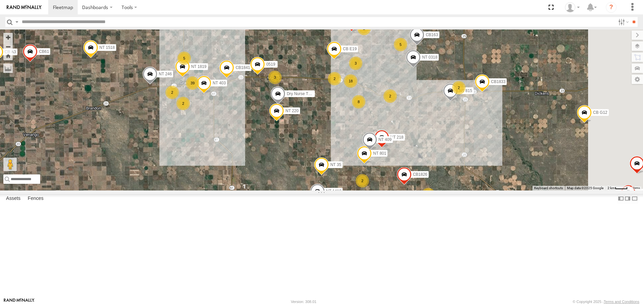
drag, startPoint x: 464, startPoint y: 189, endPoint x: 366, endPoint y: 205, distance: 99.6
click at [370, 190] on div "NT 789 NT 0918 CB1818 CB122 NT 66 NT 0819 CB 38 NT 1518 NT 121 CB G12 NT 820 CB…" at bounding box center [321, 109] width 643 height 161
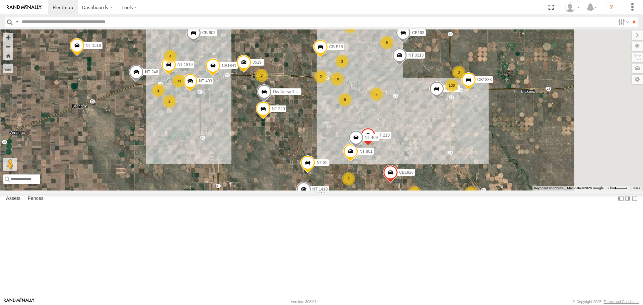
drag, startPoint x: 524, startPoint y: 168, endPoint x: 510, endPoint y: 166, distance: 14.9
click at [510, 166] on div "CB1841 2 18 138 39 NT 801 2 2 5 3 2 2 3 NT 218 2 8 NT 017 NT 1518 3 CB E19 2 NT…" at bounding box center [321, 109] width 643 height 161
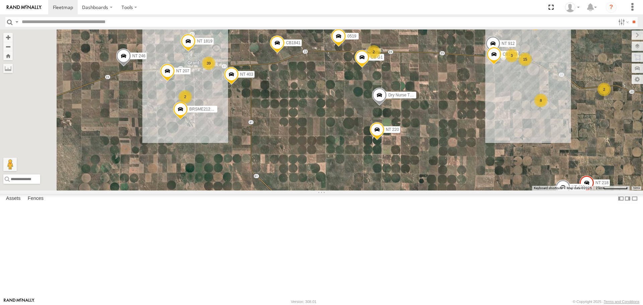
drag, startPoint x: 282, startPoint y: 183, endPoint x: 332, endPoint y: 198, distance: 51.3
click at [332, 190] on div "CB1841 NT 801 NT 218 NT 017 NT 1518 CB E19 NT 121 NT 246 NT 409 NT 35 BRSME2121…" at bounding box center [321, 109] width 643 height 161
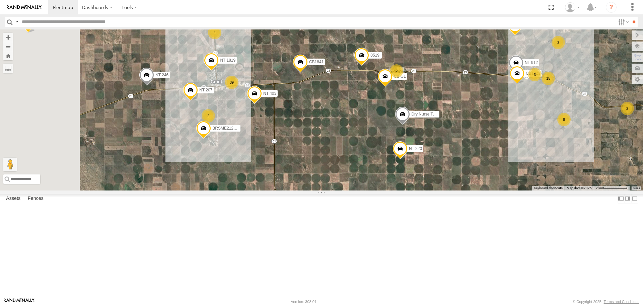
drag, startPoint x: 300, startPoint y: 191, endPoint x: 316, endPoint y: 200, distance: 18.9
click at [316, 190] on div "CB1841 NT 801 NT 218 NT 017 NT 1518 CB E19 NT 121 NT 246 NT 409 NT 35 BRSME2121…" at bounding box center [321, 109] width 643 height 161
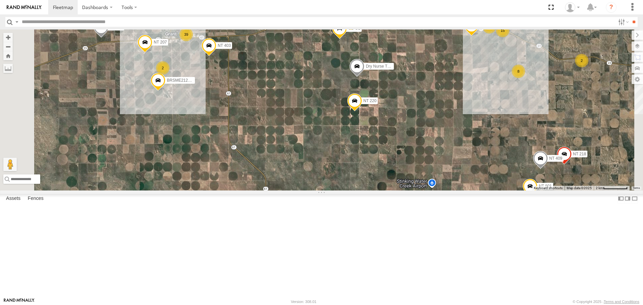
drag, startPoint x: 368, startPoint y: 216, endPoint x: 315, endPoint y: 170, distance: 69.6
click at [319, 176] on div "CB1841 NT 801 NT 218 NT 017 NT 1518 CB E19 NT 121 NT 246 NT 409 NT 35 BRSME2121…" at bounding box center [321, 109] width 643 height 161
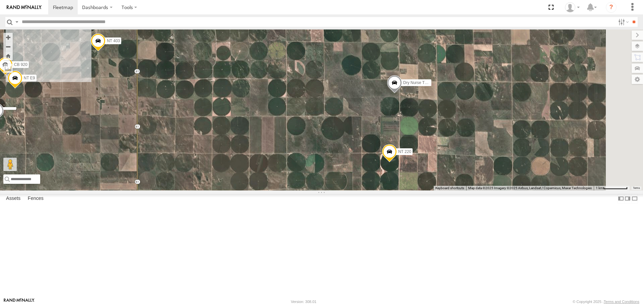
drag, startPoint x: 437, startPoint y: 155, endPoint x: 357, endPoint y: 169, distance: 81.2
click at [351, 184] on div "CB1841 NT 801 NT 218 NT 017 NT 1518 CB E19 NT 121 NT 246 NT 409 NT 35 BRSME2121…" at bounding box center [321, 109] width 643 height 161
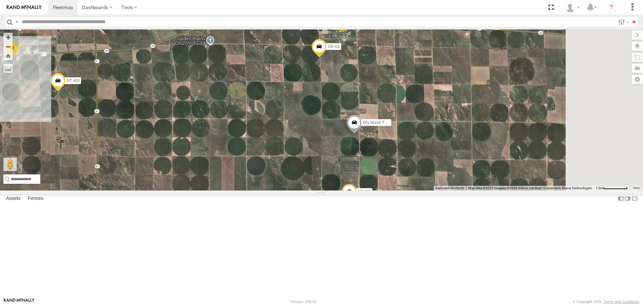
drag, startPoint x: 390, startPoint y: 163, endPoint x: 351, endPoint y: 210, distance: 60.4
click at [351, 190] on div "CB1841 NT 801 NT 218 NT 017 NT 1518 CB E19 NT 121 NT 246 NT 409 NT 35 BRSME2121…" at bounding box center [321, 109] width 643 height 161
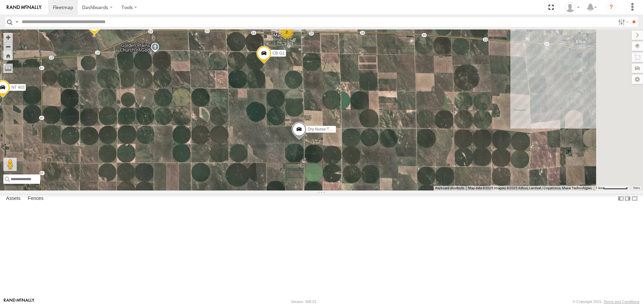
drag, startPoint x: 459, startPoint y: 218, endPoint x: 407, endPoint y: 225, distance: 51.9
click at [407, 190] on div "CB1841 NT 801 NT 218 NT 017 NT 1518 CB E19 NT 121 NT 246 NT 409 NT 35 BRSME2121…" at bounding box center [321, 109] width 643 height 161
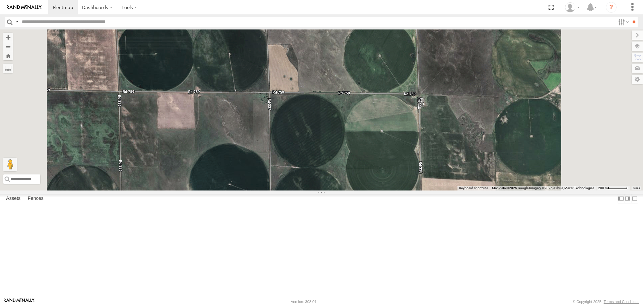
click at [368, 91] on div "CB1841 NT 801 NT 218 NT 017 NT 1518 CB E19 NT 121 NT 246 NT 409 NT 35 BRSME2121…" at bounding box center [321, 109] width 643 height 161
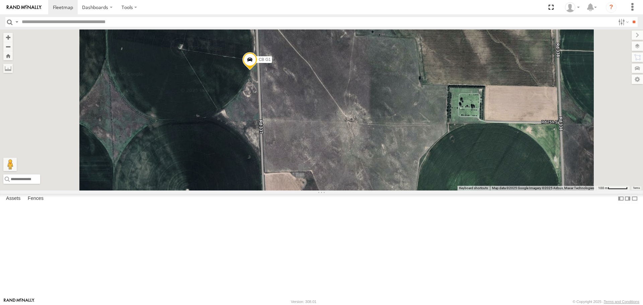
drag, startPoint x: 369, startPoint y: 81, endPoint x: 382, endPoint y: 201, distance: 120.2
click at [382, 190] on div "CB1841 NT 801 NT 218 NT 017 NT 1518 CB E19 NT 121 NT 246 NT 409 NT 35 BRSME2121…" at bounding box center [321, 109] width 643 height 161
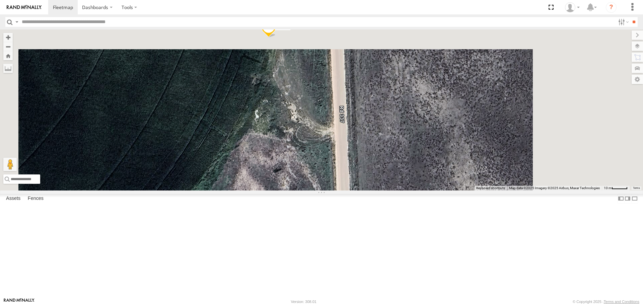
drag, startPoint x: 346, startPoint y: 177, endPoint x: 317, endPoint y: 230, distance: 59.8
click at [319, 190] on div "CB1841 NT 801 NT 218 NT 017 NT 1518 CB E19 NT 121 NT 246 NT 409 NT 35 BRSME2121…" at bounding box center [321, 109] width 643 height 161
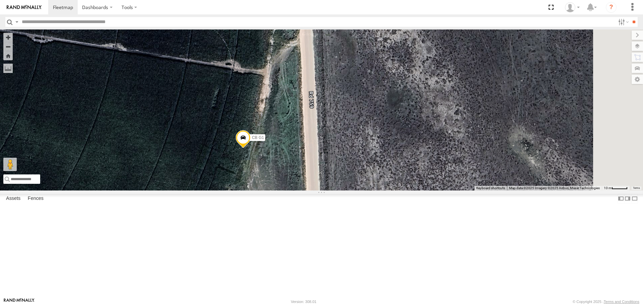
drag, startPoint x: 353, startPoint y: 153, endPoint x: 354, endPoint y: 191, distance: 38.2
click at [354, 190] on div "CB1841 NT 801 NT 218 NT 017 NT 1518 CB E19 NT 121 NT 246 NT 409 NT 35 BRSME2121…" at bounding box center [321, 109] width 643 height 161
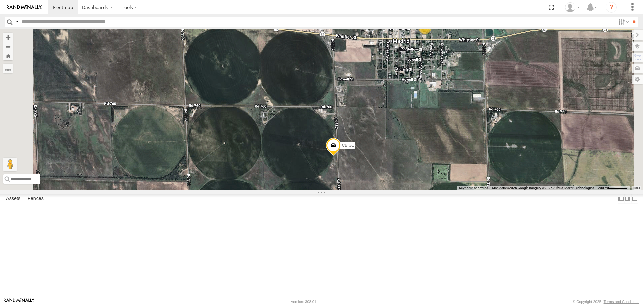
drag, startPoint x: 449, startPoint y: 122, endPoint x: 454, endPoint y: 169, distance: 46.4
click at [454, 170] on div "CB G1 0519 2" at bounding box center [321, 109] width 643 height 161
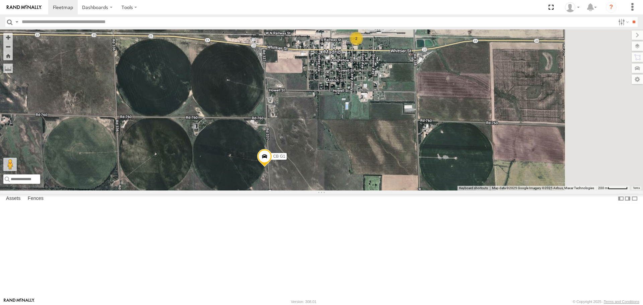
drag, startPoint x: 461, startPoint y: 188, endPoint x: 393, endPoint y: 198, distance: 68.0
click at [393, 190] on div "CB G1 0519 2" at bounding box center [321, 109] width 643 height 161
